Goal: Communication & Community: Answer question/provide support

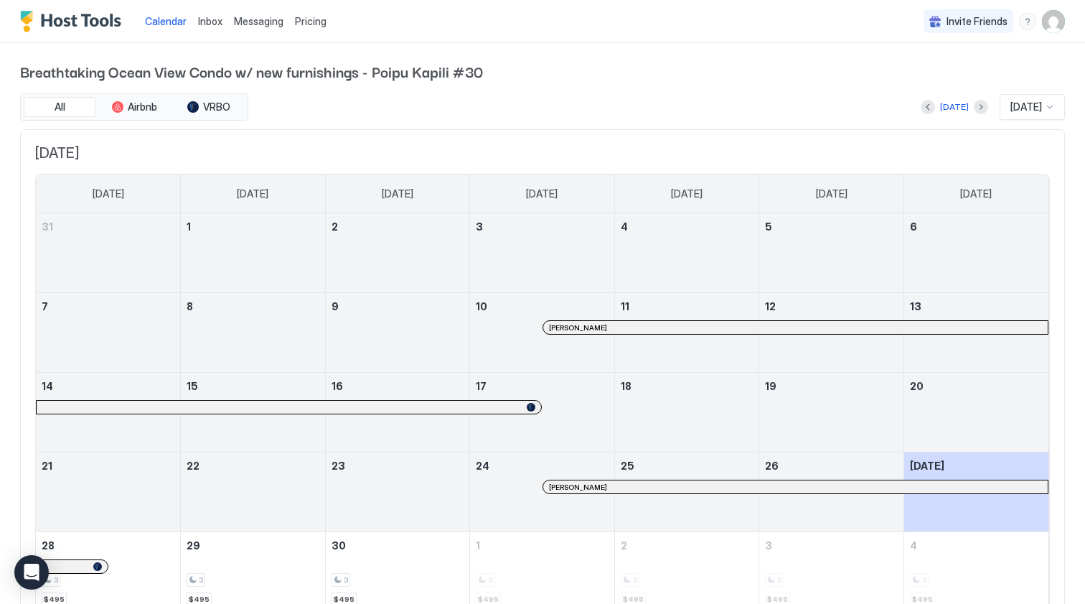
scroll to position [66, 0]
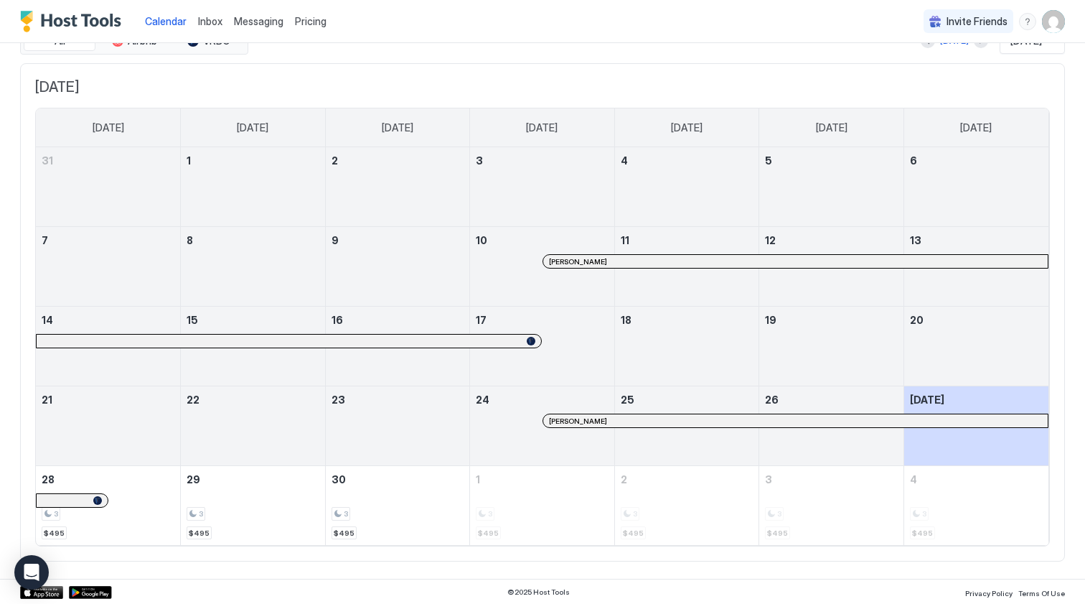
click at [212, 20] on span "Inbox" at bounding box center [210, 21] width 24 height 12
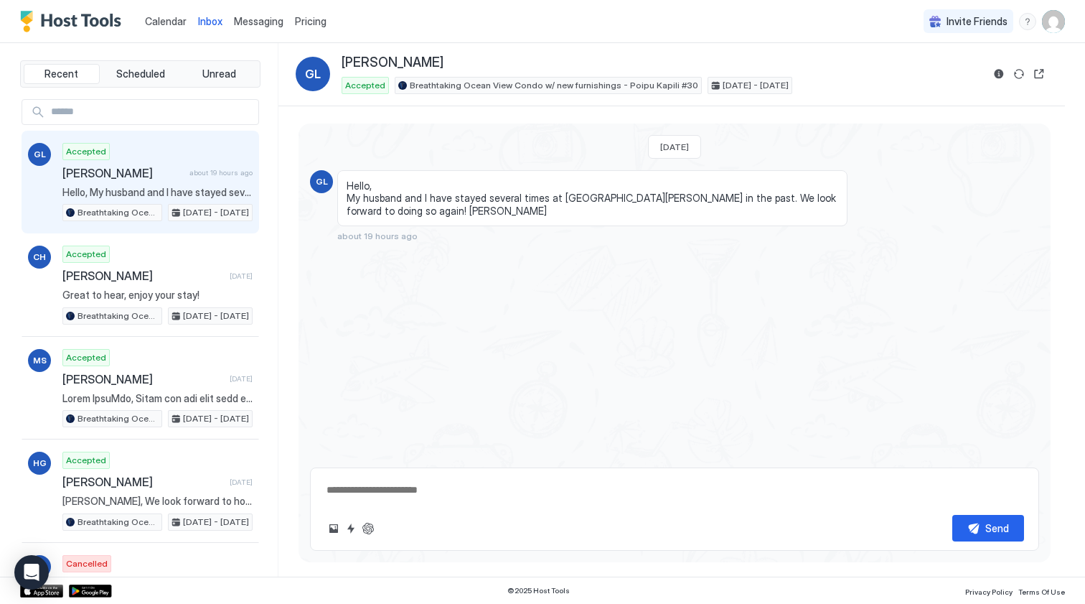
click at [435, 497] on textarea at bounding box center [674, 490] width 699 height 27
type textarea "*"
click at [1001, 74] on button "Reservation information" at bounding box center [999, 73] width 17 height 17
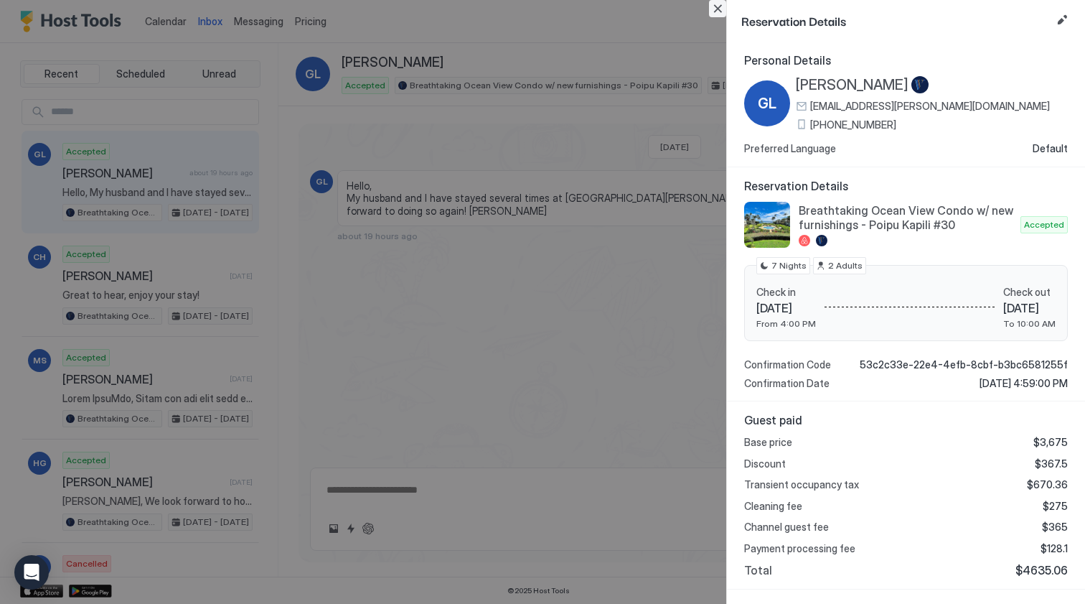
click at [719, 6] on button "Close" at bounding box center [717, 8] width 17 height 17
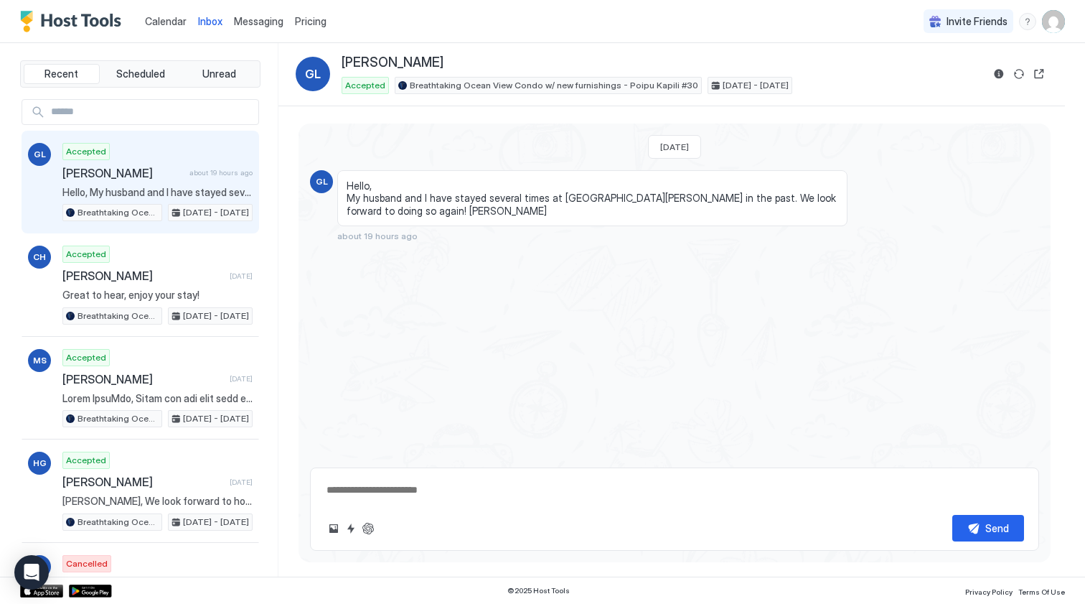
click at [436, 484] on textarea at bounding box center [674, 490] width 699 height 27
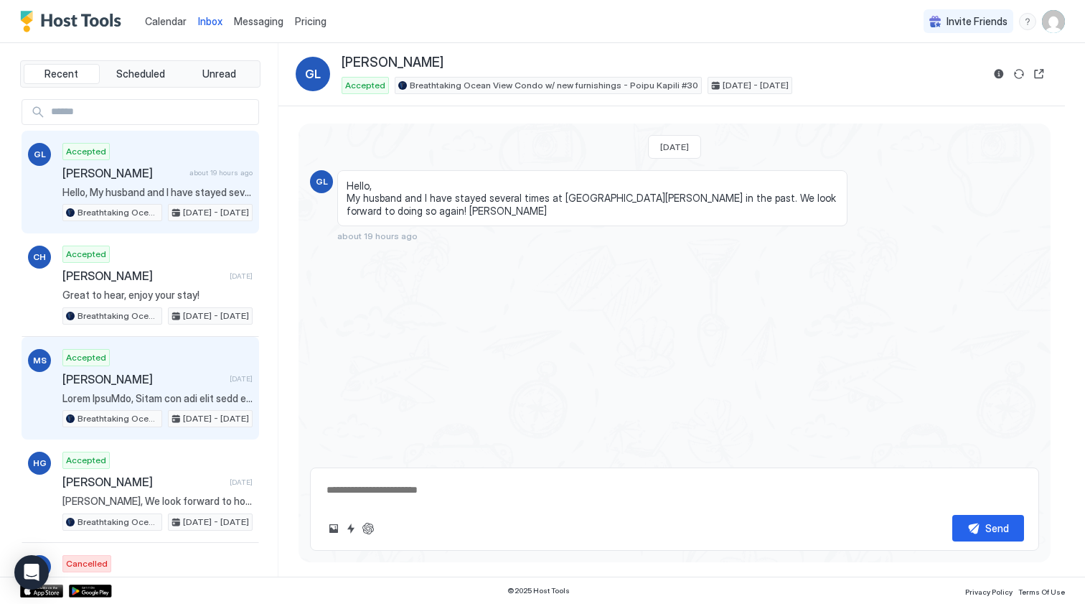
click at [197, 382] on span "[PERSON_NAME]" at bounding box center [143, 379] width 162 height 14
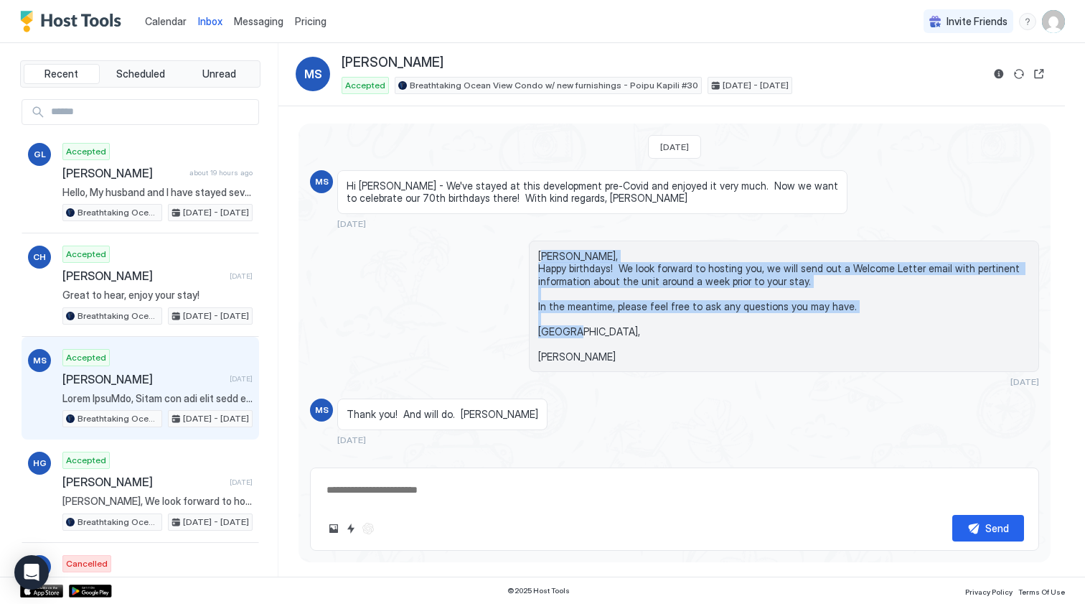
drag, startPoint x: 576, startPoint y: 341, endPoint x: 545, endPoint y: 254, distance: 92.4
click at [545, 254] on span "[PERSON_NAME], Happy birthdays! We look forward to hosting you, we will send ou…" at bounding box center [784, 306] width 492 height 113
click at [565, 327] on span "[PERSON_NAME], Happy birthdays! We look forward to hosting you, we will send ou…" at bounding box center [784, 306] width 492 height 113
drag, startPoint x: 566, startPoint y: 354, endPoint x: 523, endPoint y: 243, distance: 119.3
click at [523, 243] on div "[PERSON_NAME], Happy birthdays! We look forward to hosting you, we will send ou…" at bounding box center [674, 313] width 729 height 147
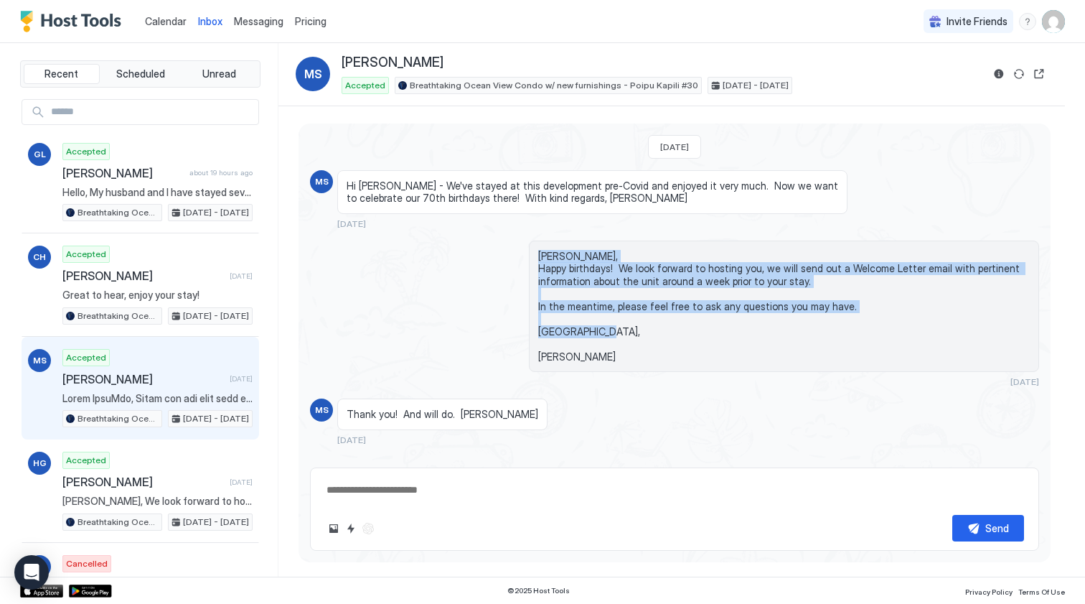
copy span "[PERSON_NAME], Happy birthdays! We look forward to hosting you, we will send ou…"
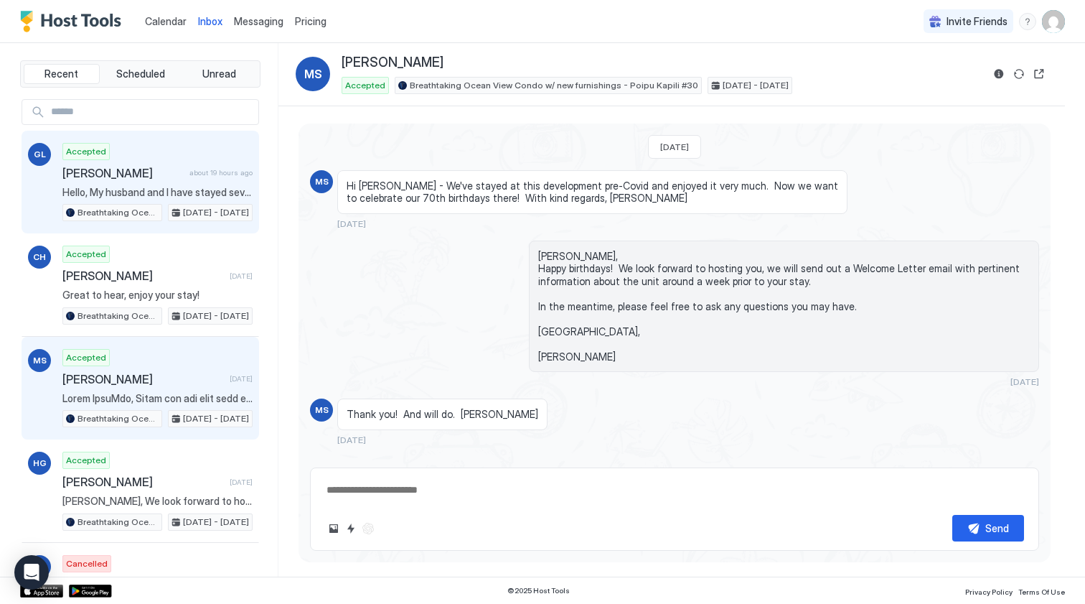
click at [184, 173] on span "[PERSON_NAME]" at bounding box center [122, 173] width 121 height 14
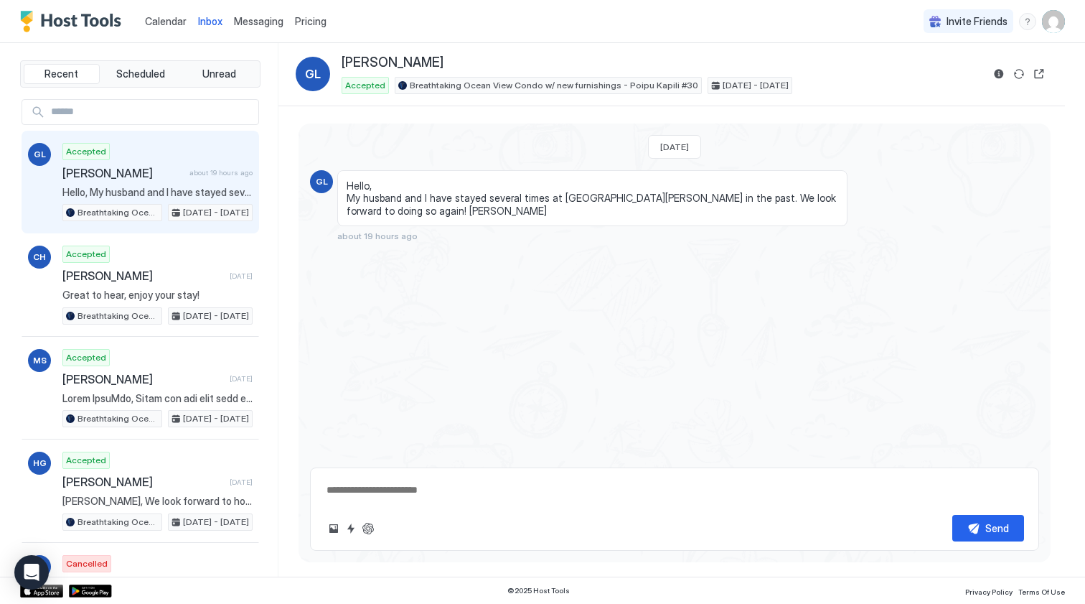
click at [426, 498] on textarea at bounding box center [674, 490] width 699 height 27
paste textarea "**********"
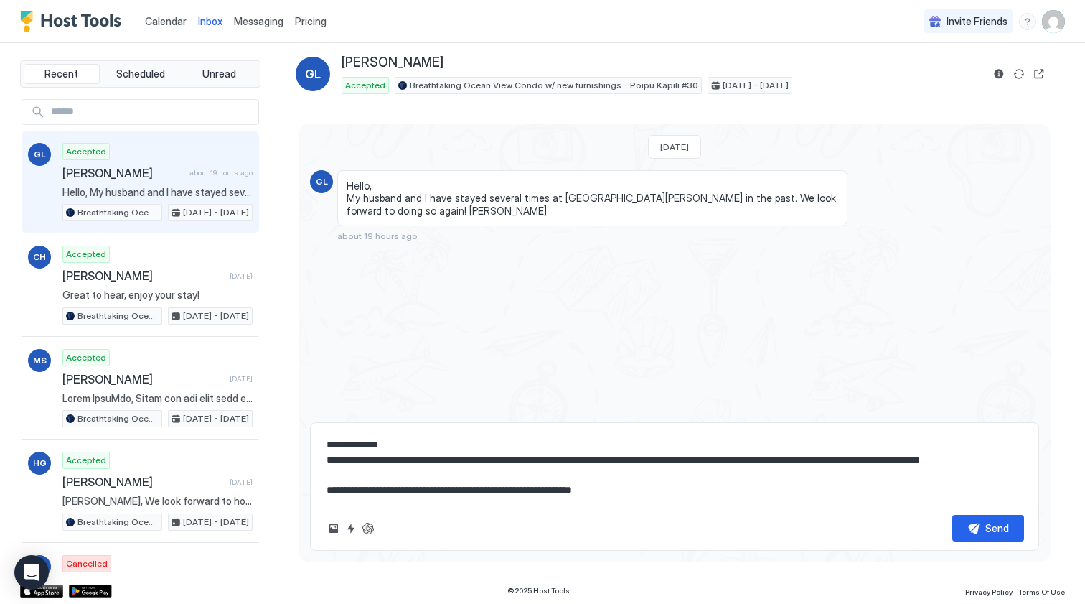
click at [370, 445] on textarea "**********" at bounding box center [674, 467] width 699 height 72
drag, startPoint x: 407, startPoint y: 458, endPoint x: 321, endPoint y: 459, distance: 86.2
click at [321, 459] on div "**********" at bounding box center [674, 486] width 729 height 128
type textarea "**********"
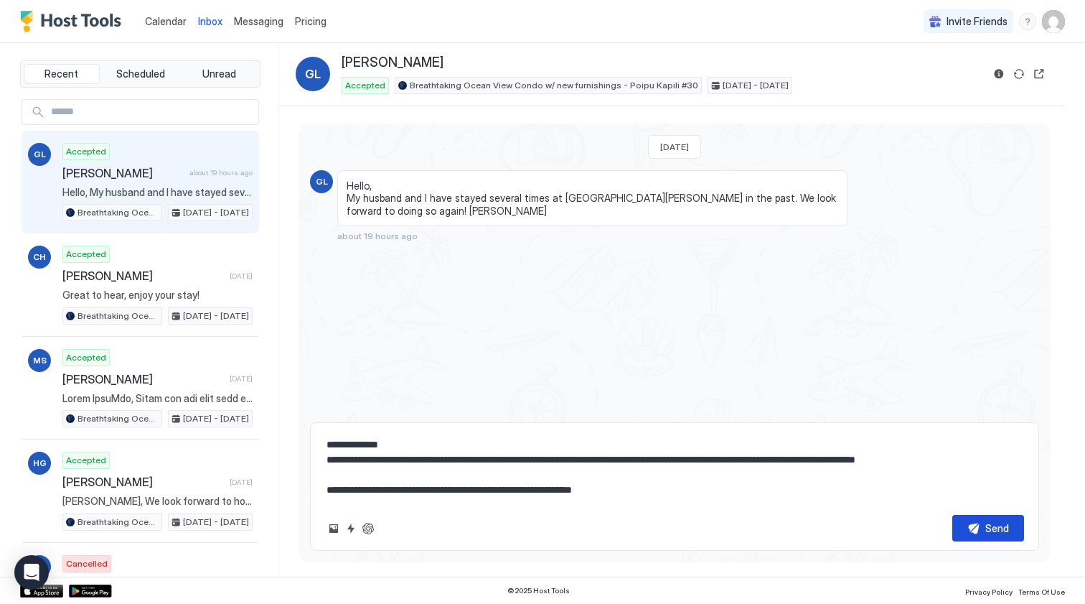
click at [978, 528] on button "Send" at bounding box center [989, 528] width 72 height 27
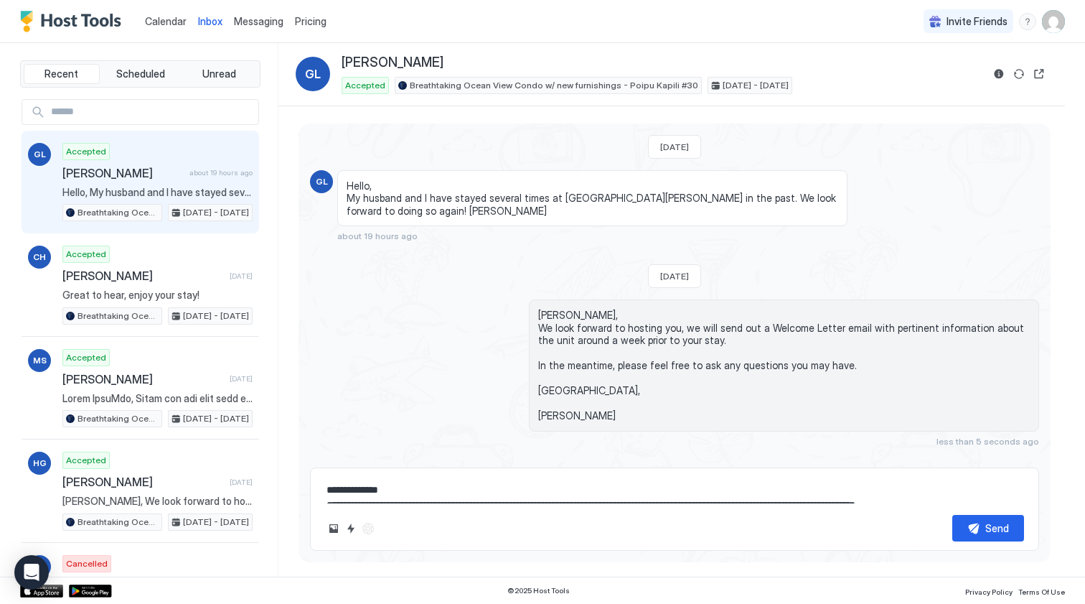
click at [172, 13] on div "Calendar" at bounding box center [165, 21] width 53 height 27
click at [174, 29] on div "Calendar" at bounding box center [165, 21] width 53 height 27
click at [178, 28] on link "Calendar" at bounding box center [166, 21] width 42 height 15
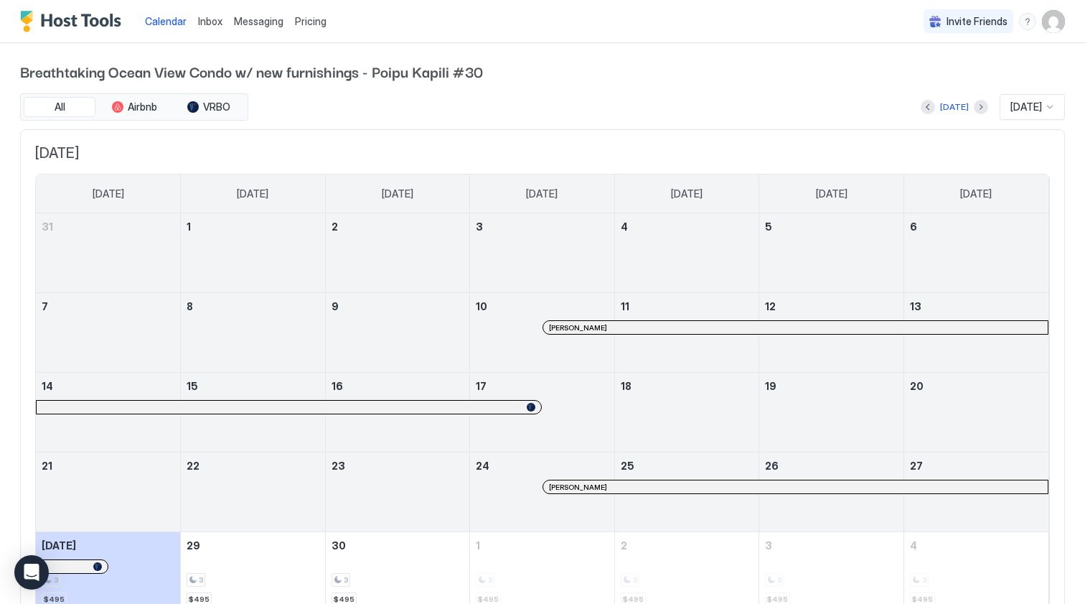
click at [974, 106] on button "Next month" at bounding box center [981, 107] width 14 height 14
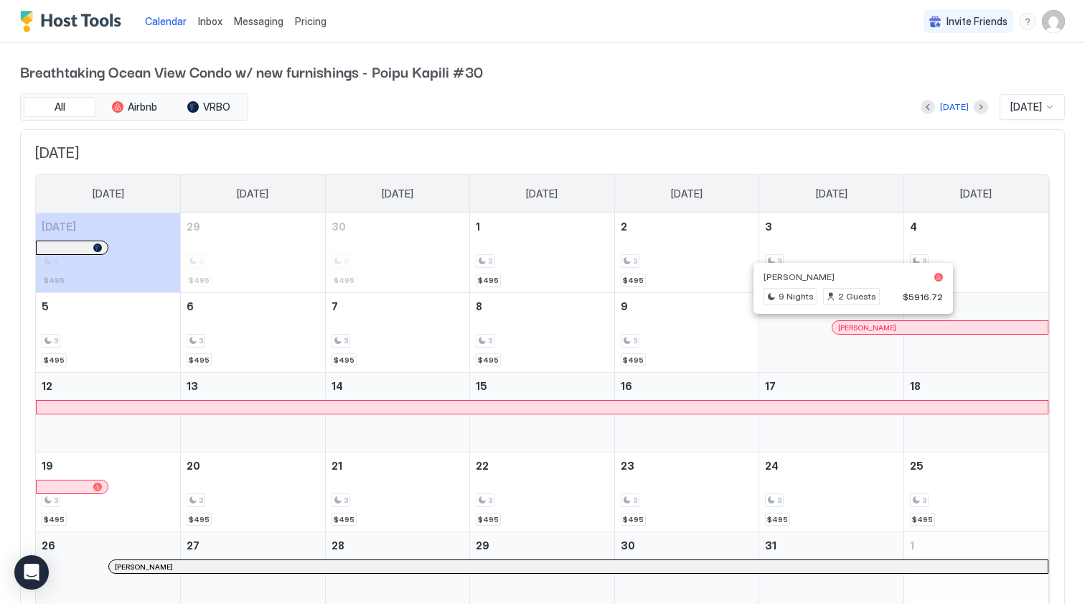
click at [847, 327] on div at bounding box center [846, 327] width 11 height 11
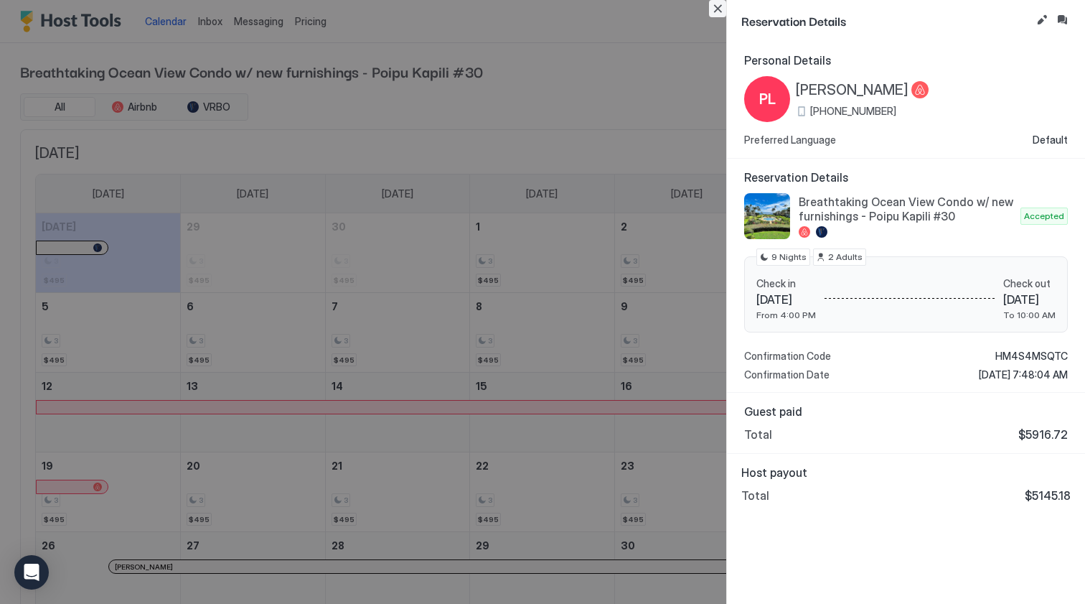
click at [718, 6] on button "Close" at bounding box center [717, 8] width 17 height 17
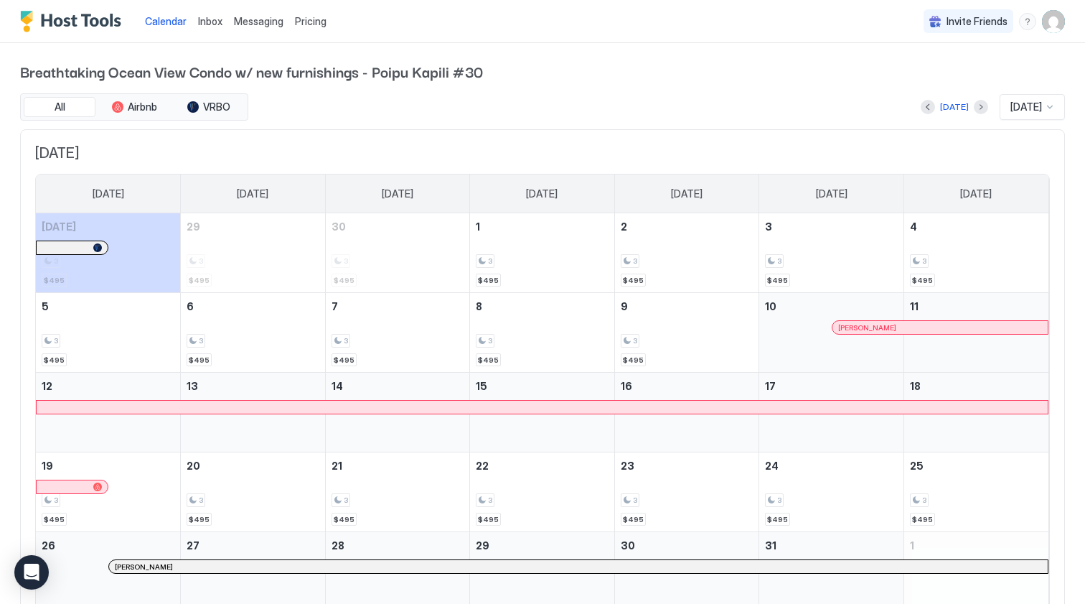
click at [489, 45] on div "Breathtaking Ocean View Condo w/ new furnishings - Poipu Kapili #30 All Airbnb …" at bounding box center [542, 344] width 1045 height 602
